Goal: Feedback & Contribution: Contribute content

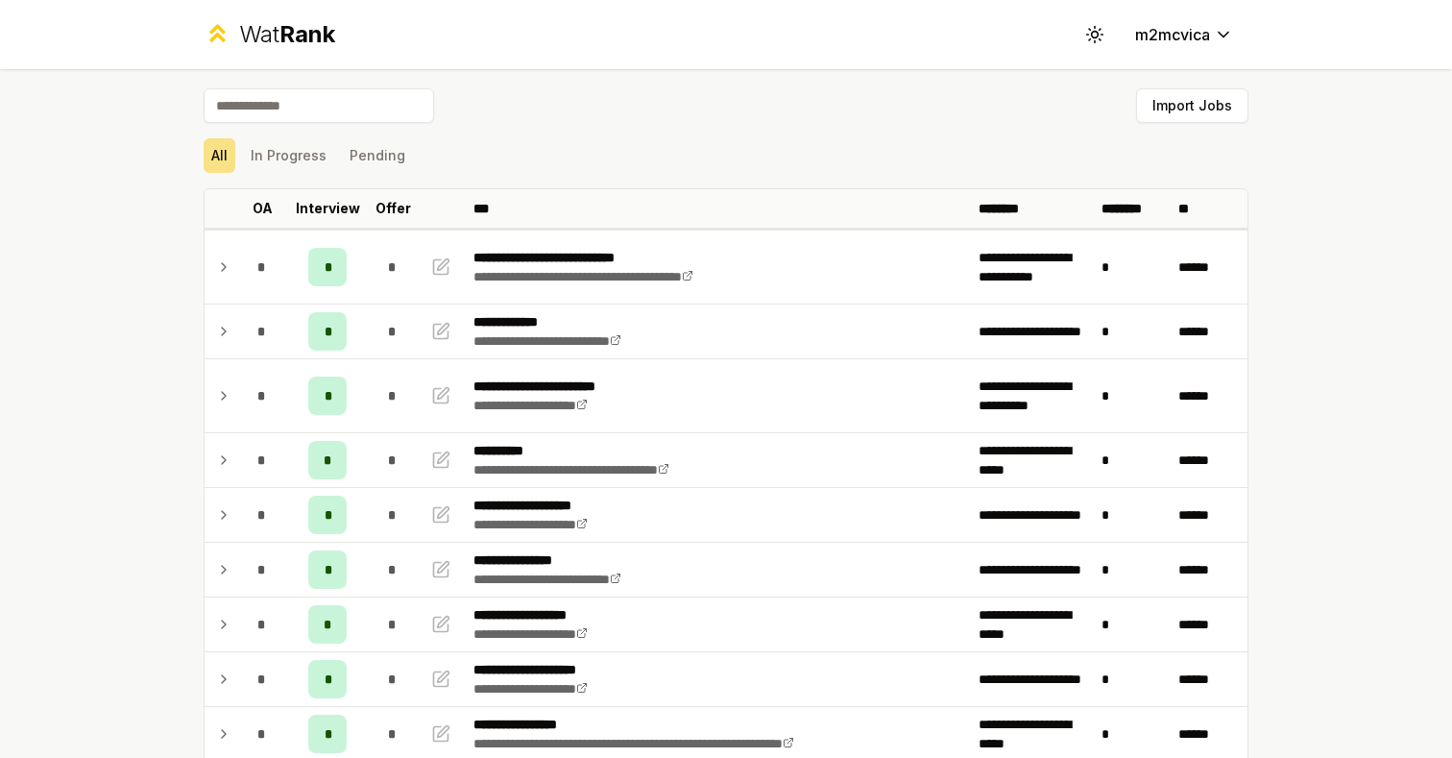
scroll to position [2137, 0]
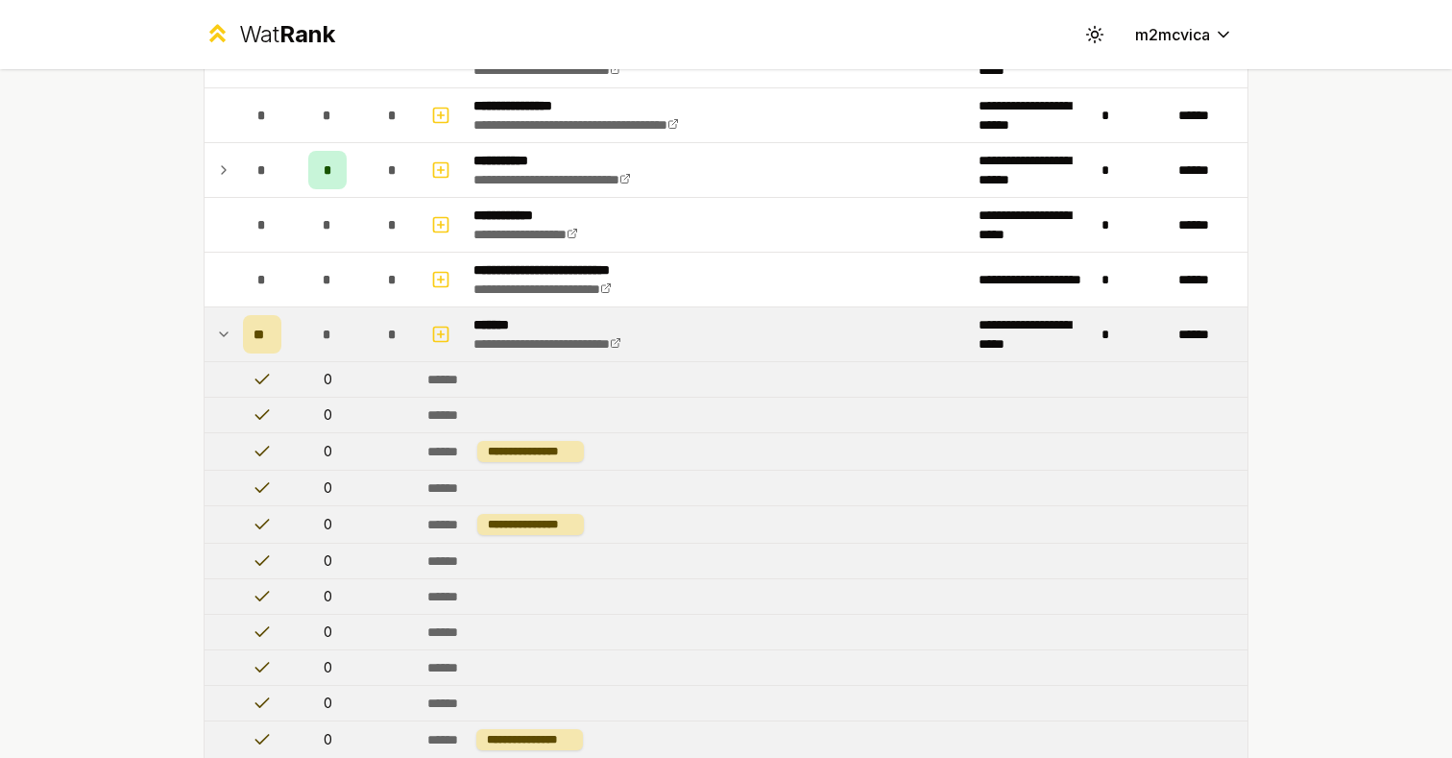
click at [225, 341] on icon at bounding box center [223, 334] width 15 height 23
click at [210, 344] on td at bounding box center [220, 334] width 31 height 54
click at [212, 343] on td at bounding box center [220, 334] width 31 height 54
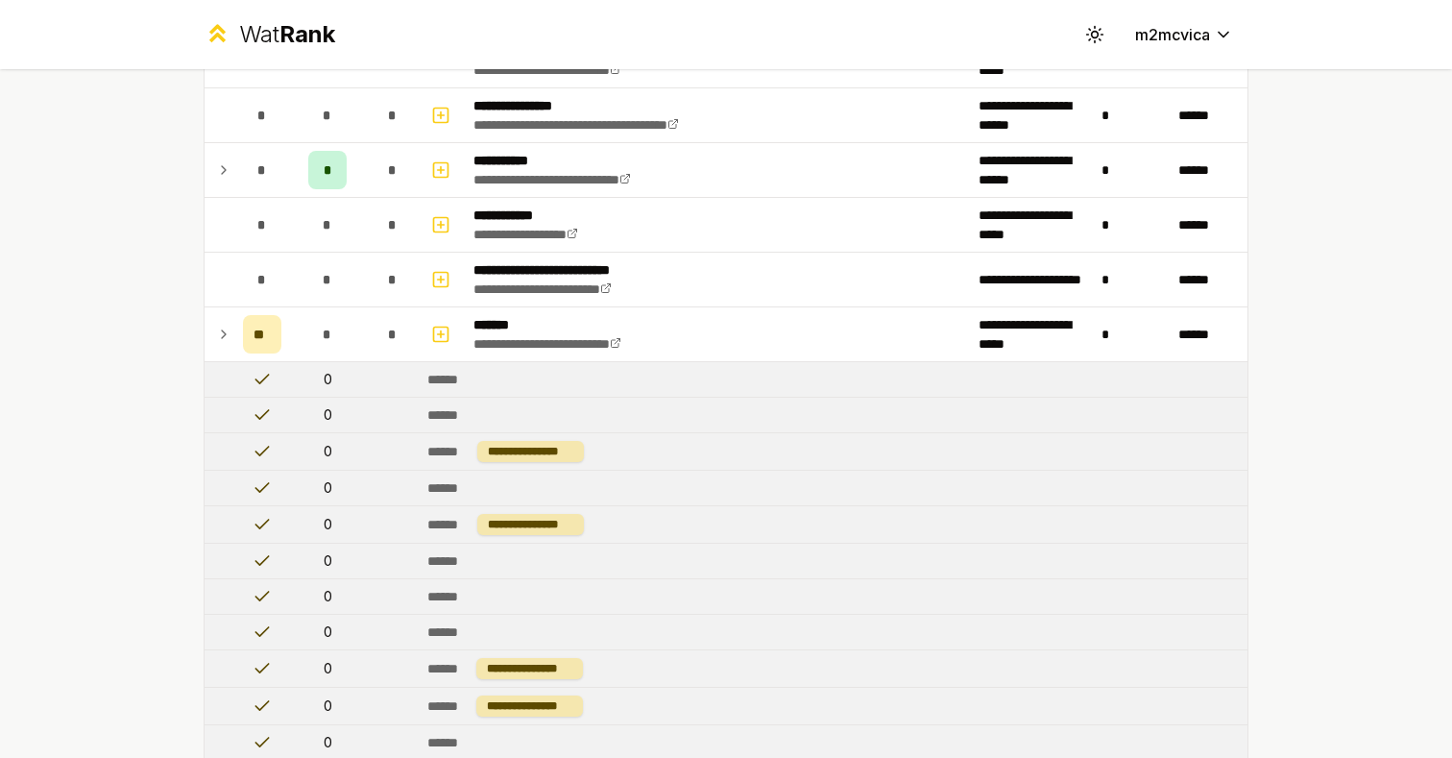
click at [219, 335] on icon at bounding box center [223, 334] width 15 height 23
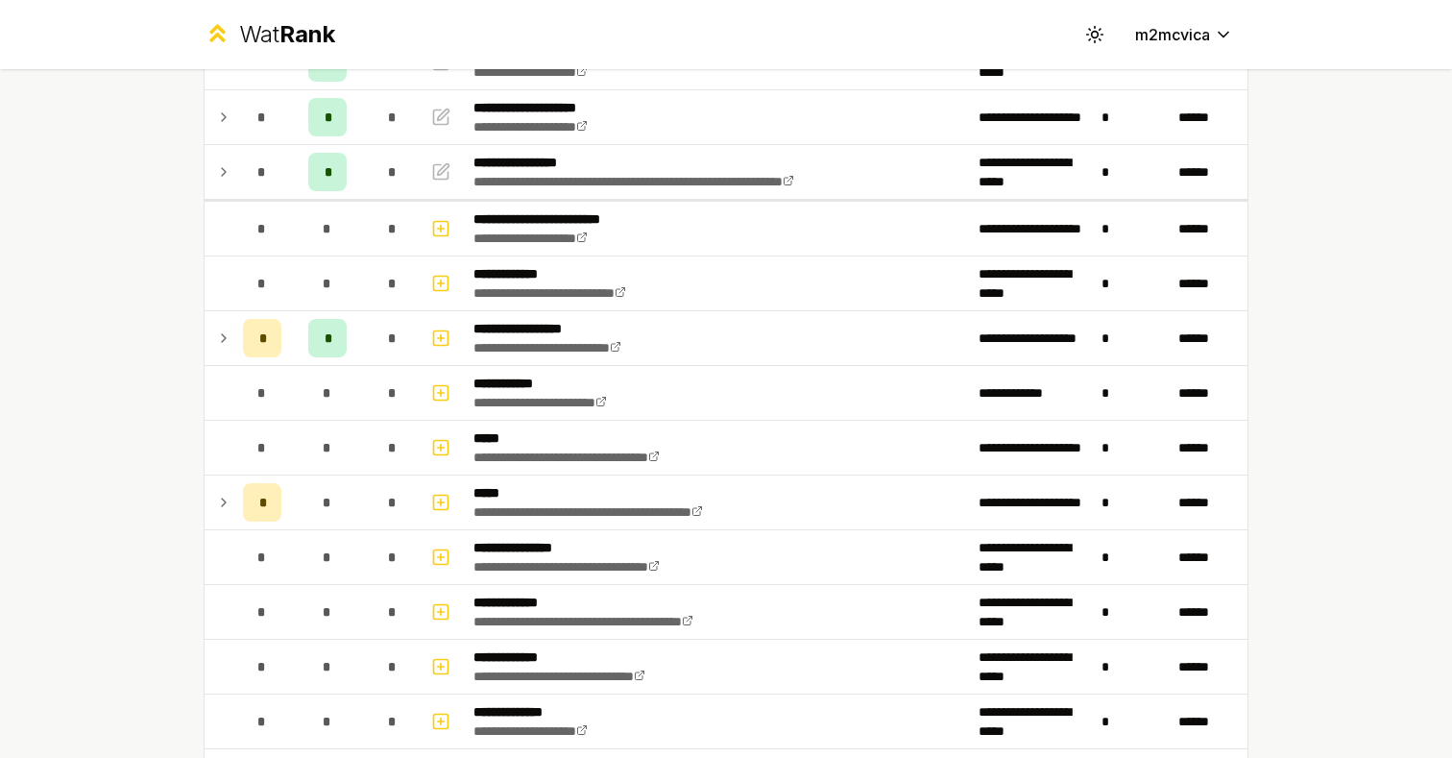
scroll to position [601, 0]
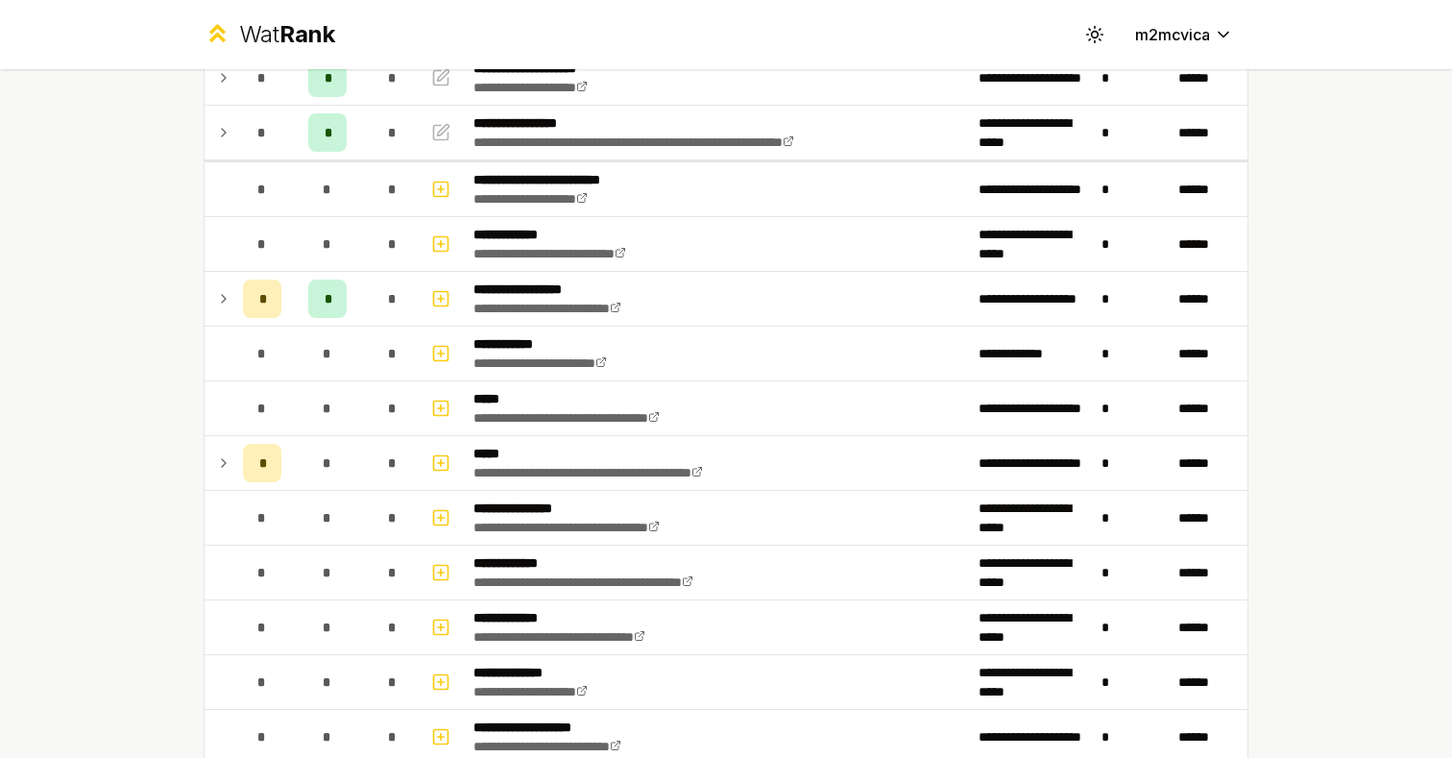
click at [119, 290] on div "**********" at bounding box center [726, 379] width 1452 height 758
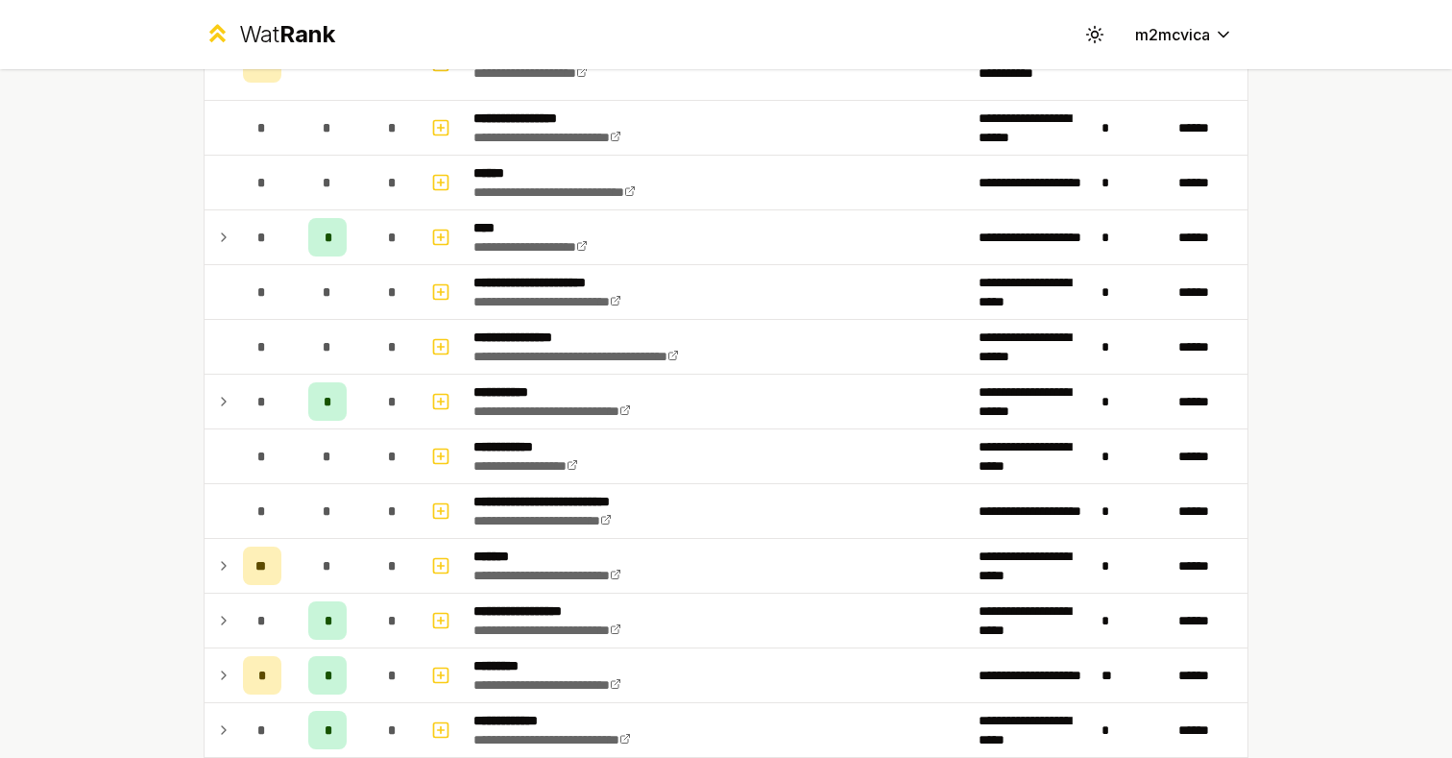
scroll to position [2134, 0]
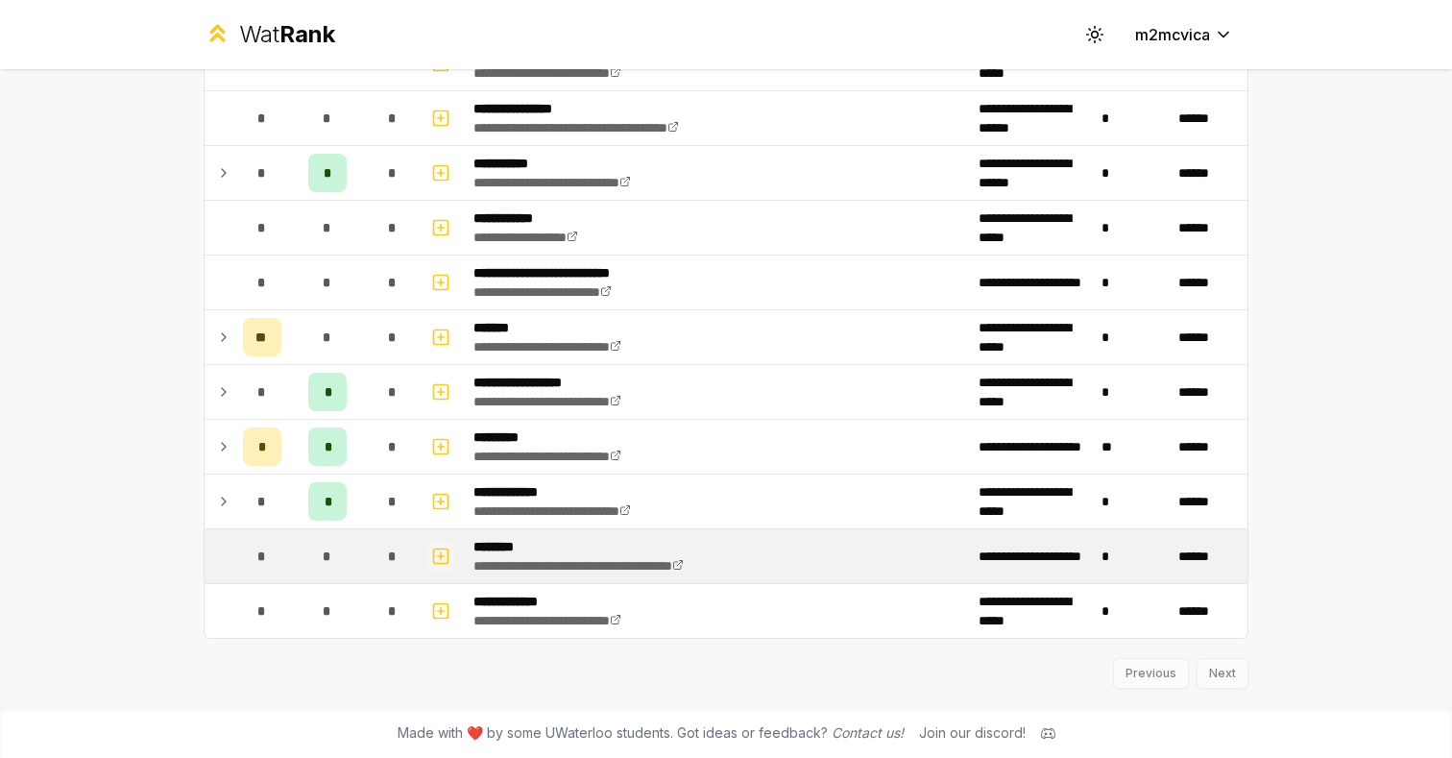
click at [441, 555] on icon "button" at bounding box center [441, 555] width 0 height 7
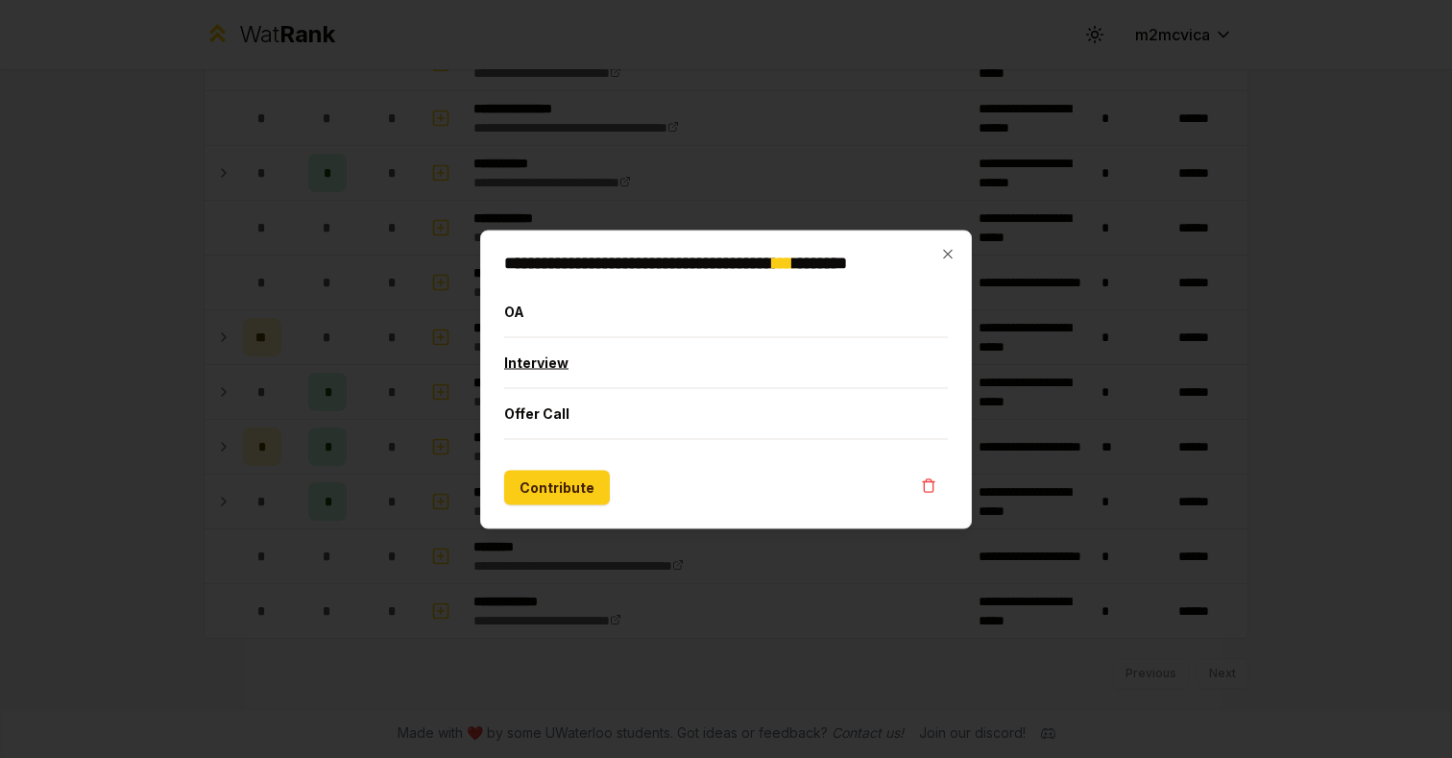
click at [567, 367] on button "Interview" at bounding box center [726, 362] width 444 height 50
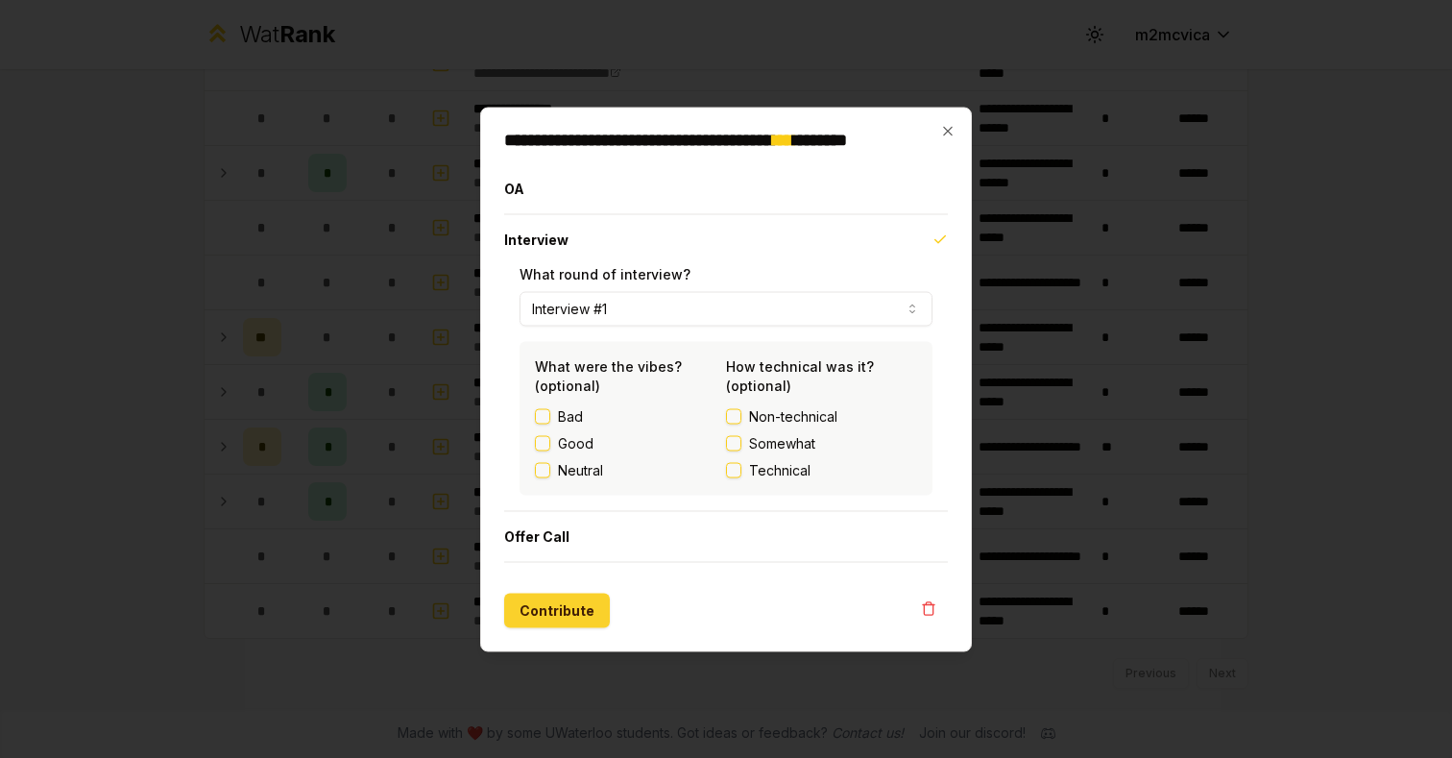
click at [560, 602] on button "Contribute" at bounding box center [557, 610] width 106 height 35
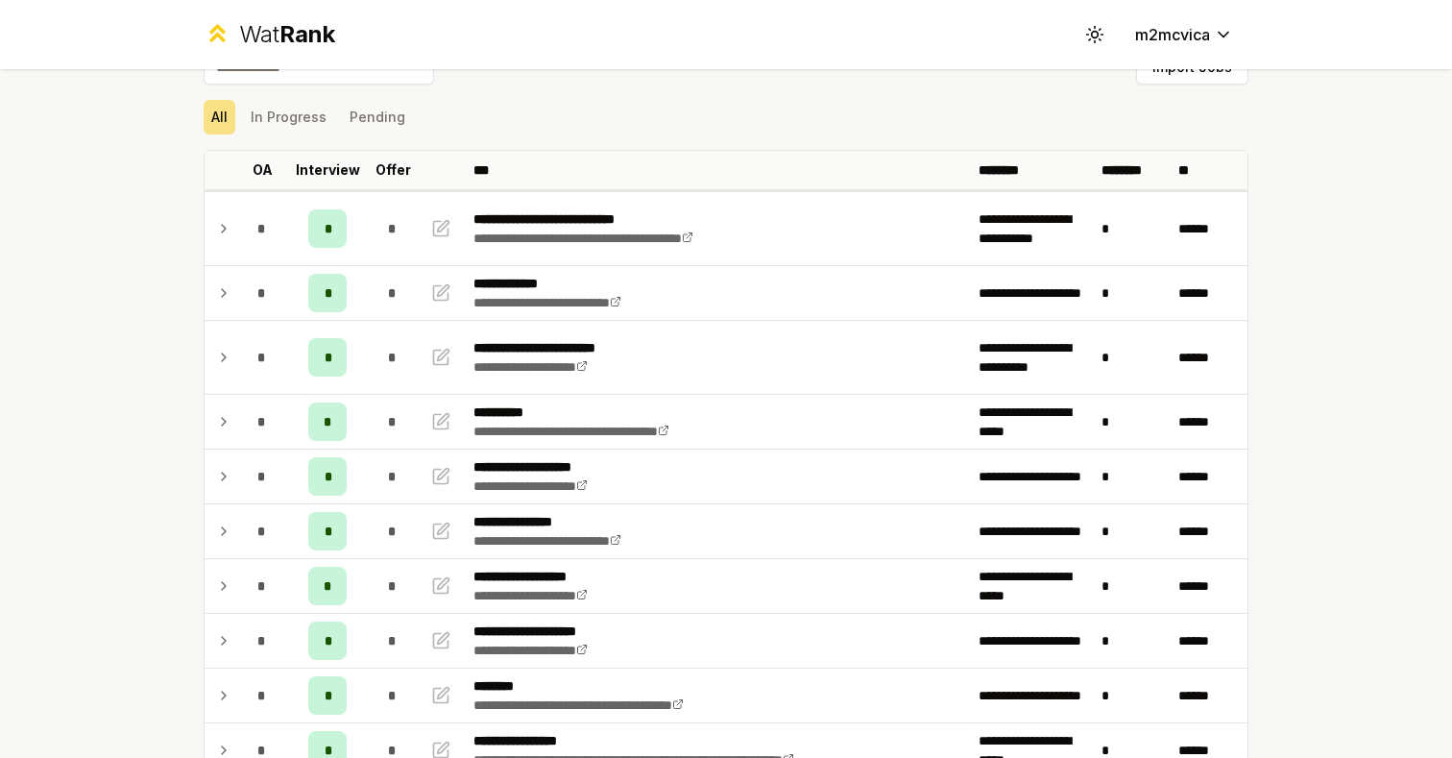
scroll to position [56, 0]
